Goal: Information Seeking & Learning: Learn about a topic

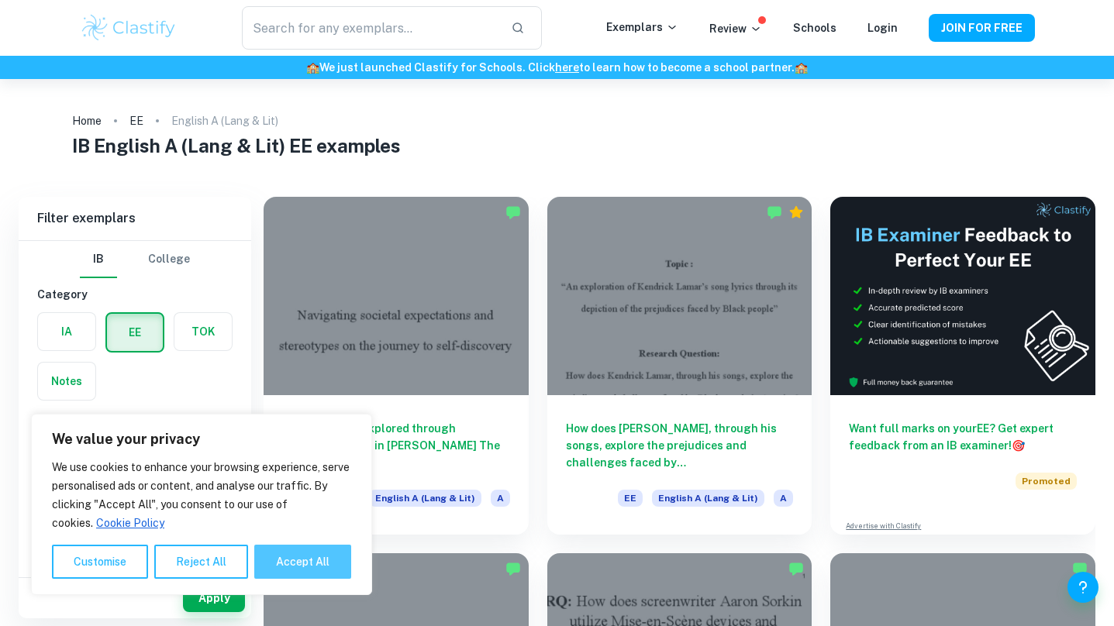
click at [303, 564] on button "Accept All" at bounding box center [302, 562] width 97 height 34
checkbox input "true"
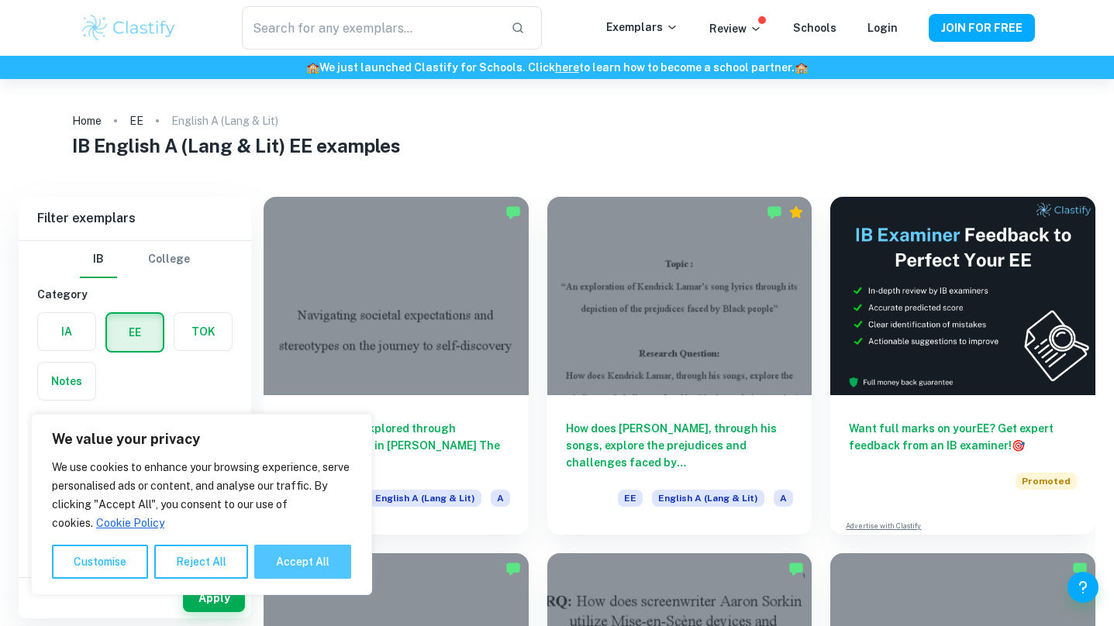
checkbox input "true"
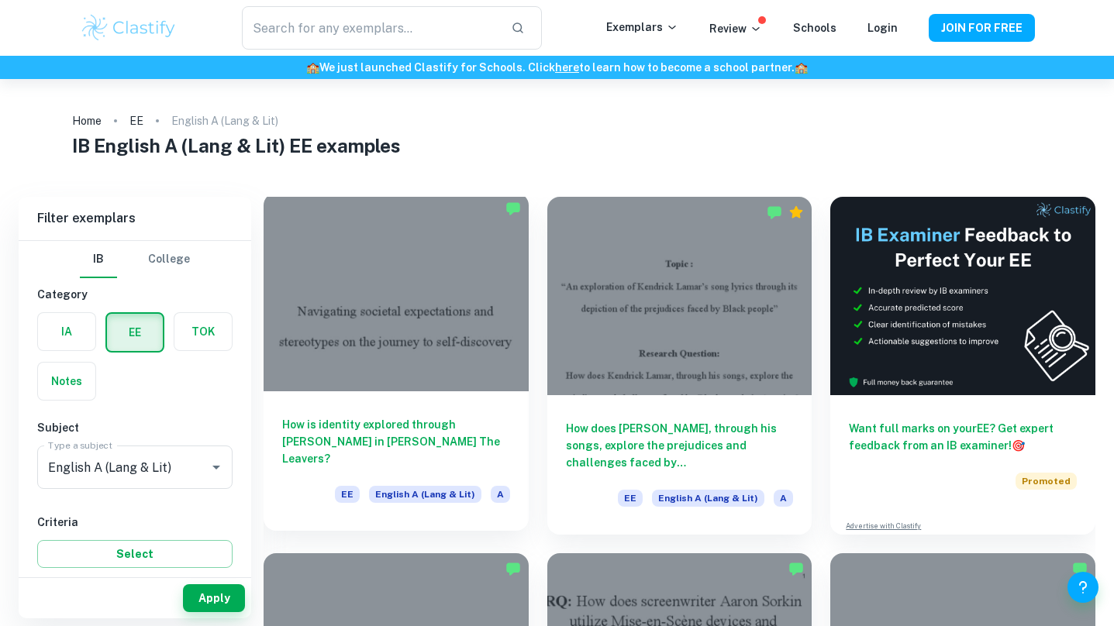
click at [448, 450] on h6 "How is identity explored through [PERSON_NAME] in [PERSON_NAME] The Leavers?" at bounding box center [396, 441] width 228 height 51
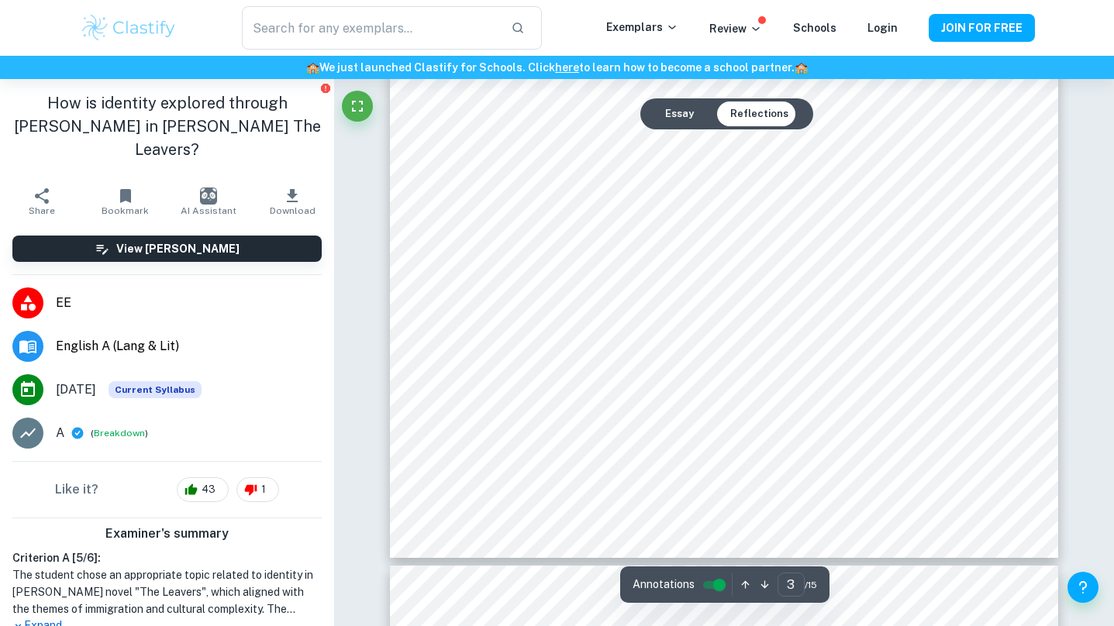
scroll to position [2596, 0]
click at [324, 5] on div "​ Exemplars Review Schools Login JOIN FOR FREE" at bounding box center [557, 28] width 1114 height 56
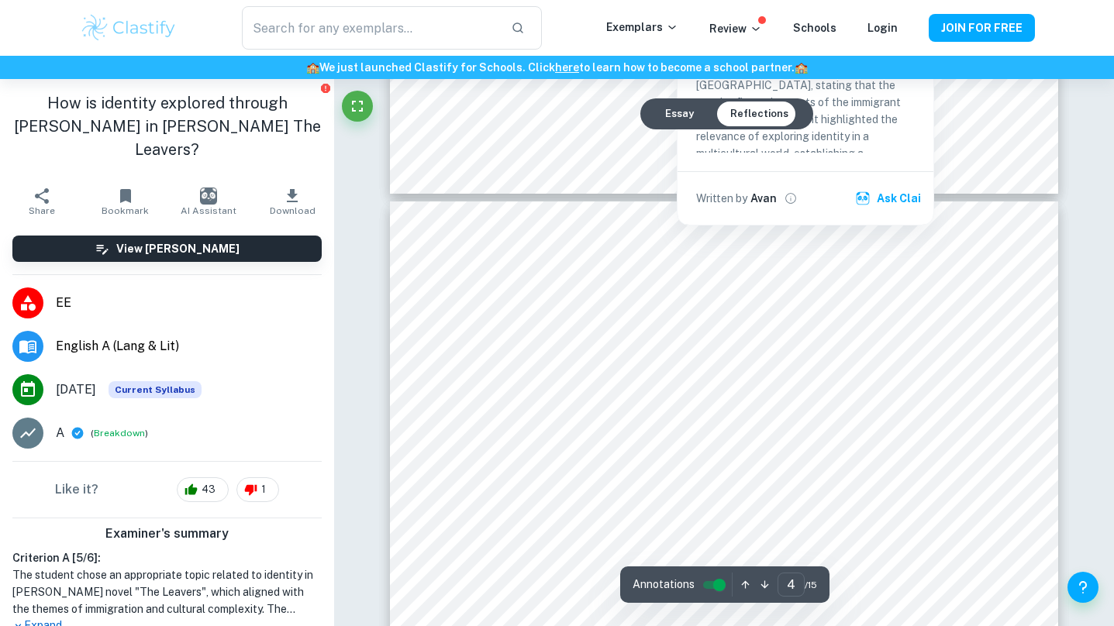
scroll to position [3170, 0]
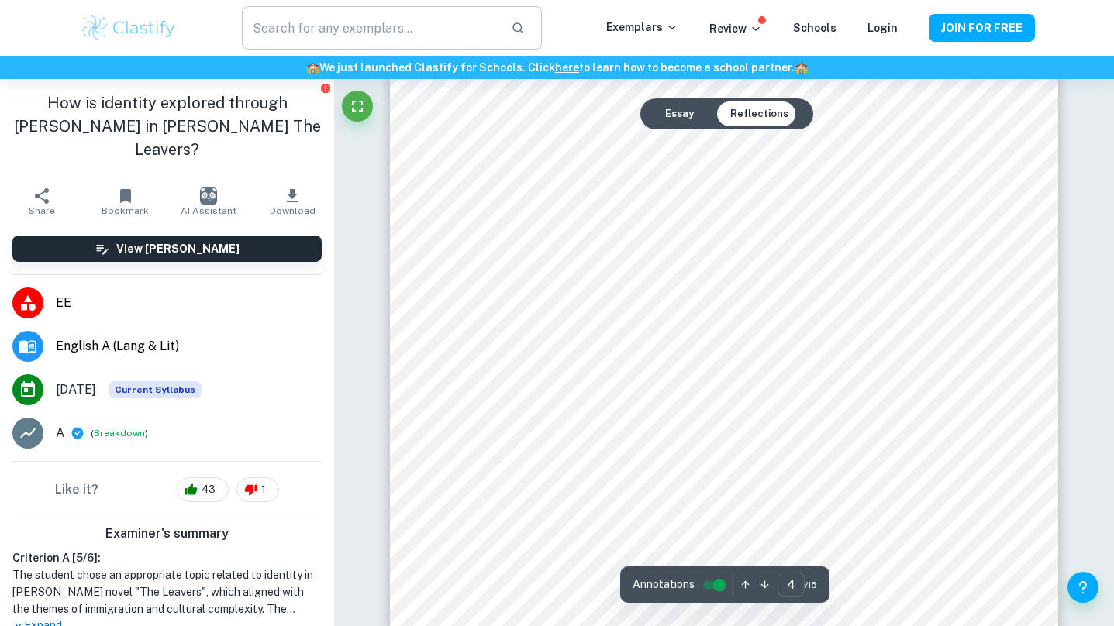
click at [334, 9] on input "text" at bounding box center [370, 27] width 256 height 43
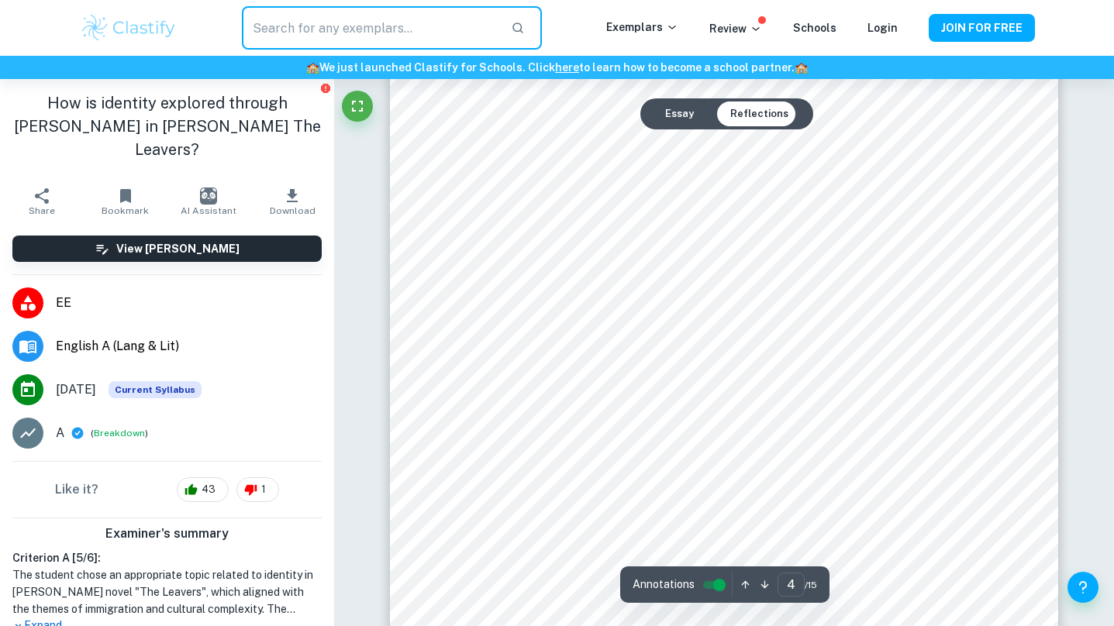
scroll to position [3362, 0]
click at [401, 0] on div "​ Exemplars Review Schools Login JOIN FOR FREE" at bounding box center [557, 28] width 1114 height 56
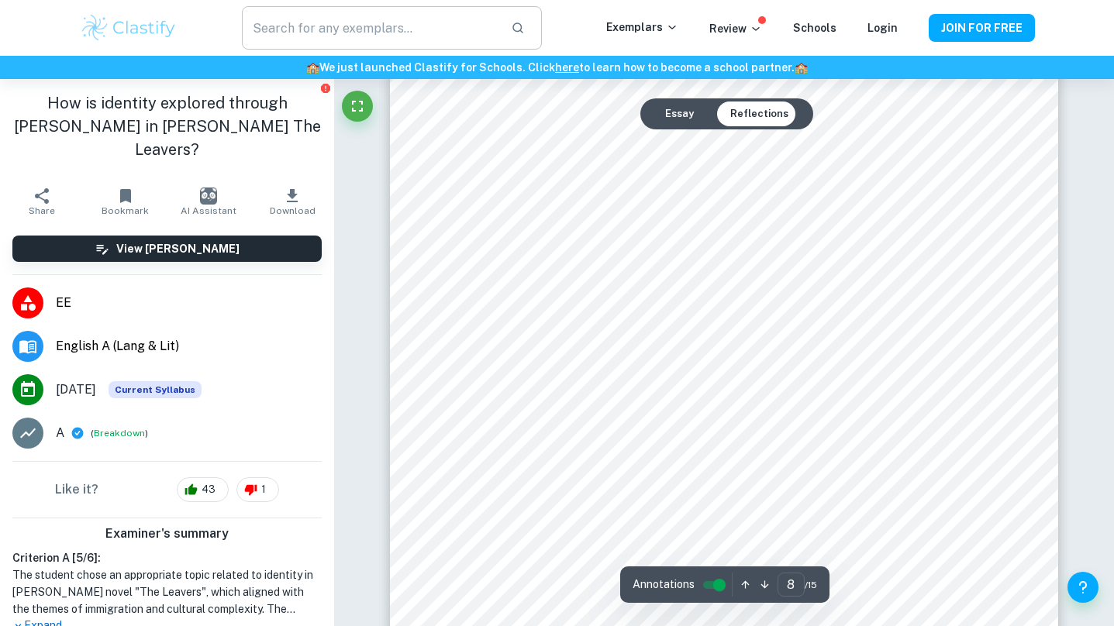
scroll to position [6958, 0]
type input "10"
